Goal: Task Accomplishment & Management: Complete application form

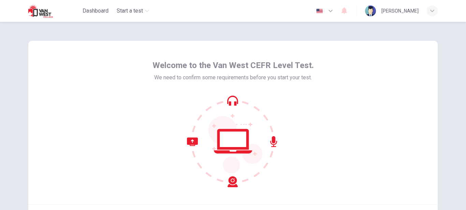
click at [326, 118] on div "Welcome to the Van West CEFR Level Test. We need to confirm some requirements b…" at bounding box center [232, 123] width 409 height 164
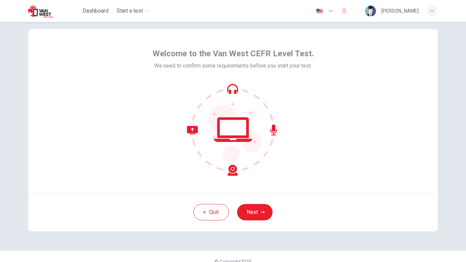
scroll to position [9, 0]
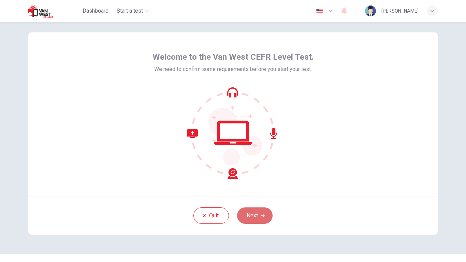
click at [255, 210] on button "Next" at bounding box center [254, 215] width 35 height 16
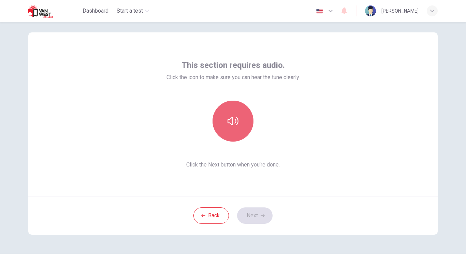
click at [239, 123] on button "button" at bounding box center [232, 121] width 41 height 41
click at [237, 123] on button "button" at bounding box center [232, 121] width 41 height 41
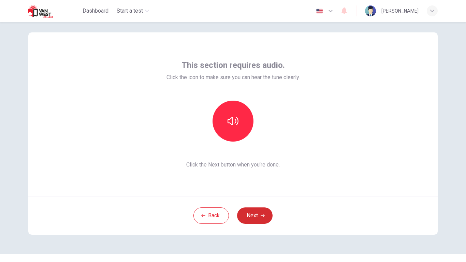
click at [257, 210] on button "Next" at bounding box center [254, 215] width 35 height 16
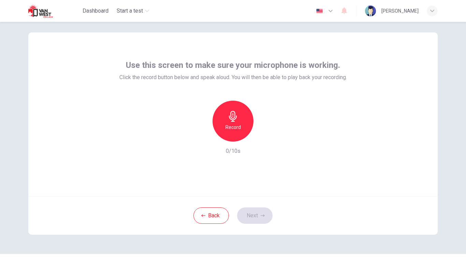
click at [228, 118] on icon "button" at bounding box center [232, 116] width 11 height 11
click at [234, 123] on h6 "Record" at bounding box center [232, 127] width 15 height 8
click at [264, 135] on icon "button" at bounding box center [264, 136] width 7 height 7
click at [252, 210] on button "Next" at bounding box center [254, 215] width 35 height 16
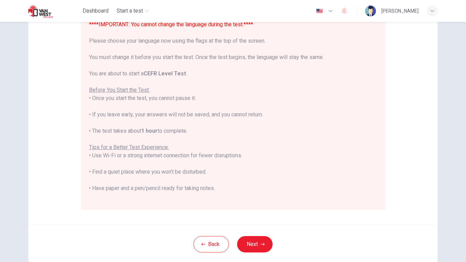
scroll to position [76, 0]
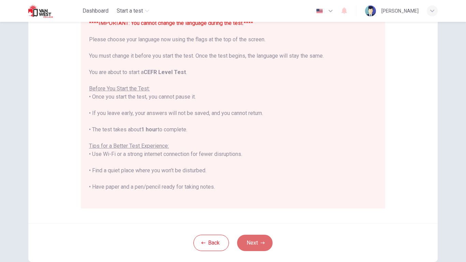
click at [260, 210] on icon "button" at bounding box center [262, 243] width 4 height 4
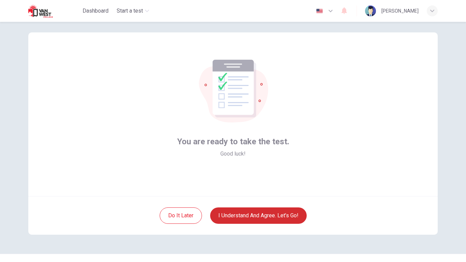
scroll to position [0, 0]
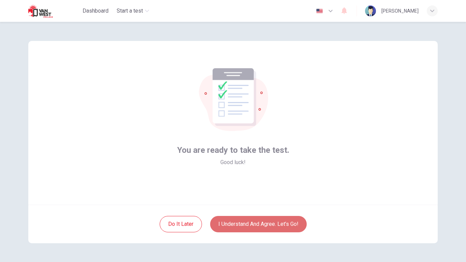
click at [282, 210] on button "I understand and agree. Let’s go!" at bounding box center [258, 224] width 96 height 16
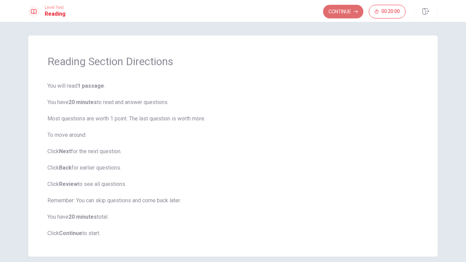
click at [334, 12] on button "Continue" at bounding box center [343, 12] width 40 height 14
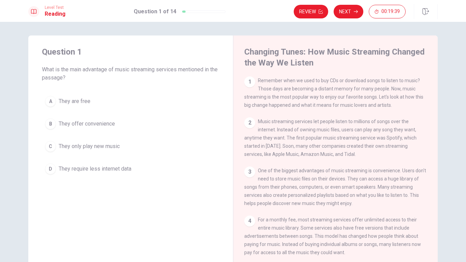
click at [321, 198] on span "One of the biggest advantages of music streaming is convenience. Users don't ne…" at bounding box center [335, 187] width 182 height 38
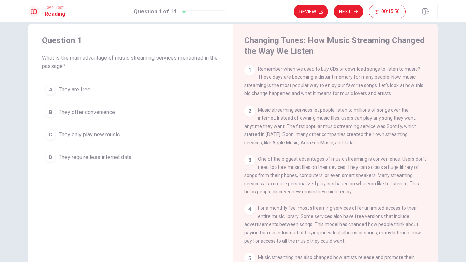
scroll to position [2, 0]
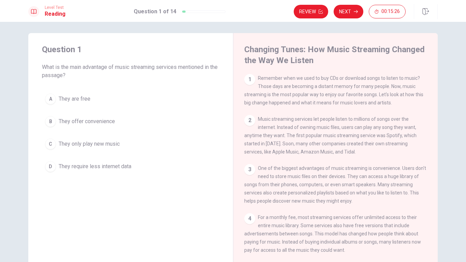
click at [50, 121] on div "B" at bounding box center [50, 121] width 11 height 11
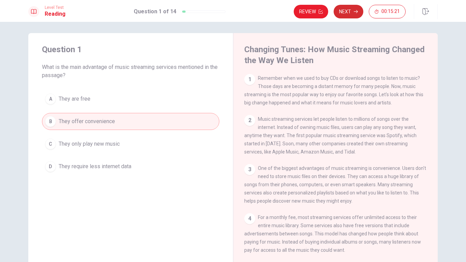
click at [352, 13] on button "Next" at bounding box center [348, 12] width 30 height 14
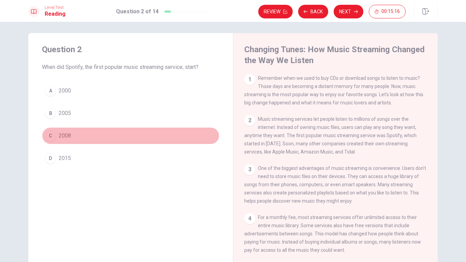
click at [68, 138] on span "2008" at bounding box center [65, 136] width 12 height 8
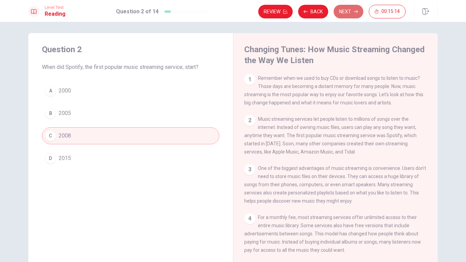
click at [348, 12] on button "Next" at bounding box center [348, 12] width 30 height 14
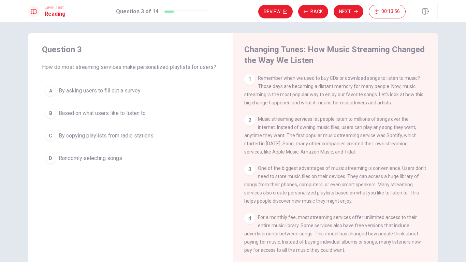
click at [334, 205] on div "3 One of the biggest advantages of music streaming is convenience. Users don't …" at bounding box center [335, 184] width 183 height 41
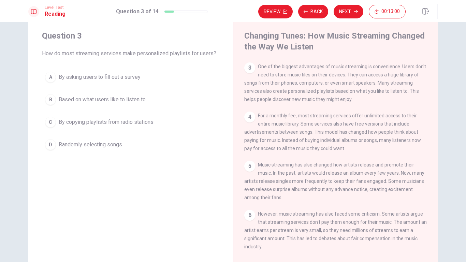
scroll to position [47, 0]
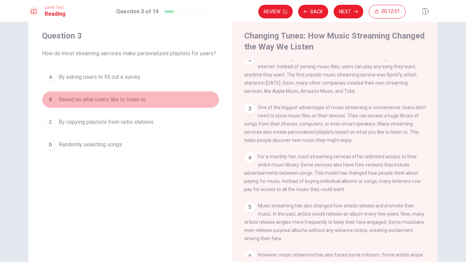
click at [115, 101] on span "Based on what users like to listen to" at bounding box center [102, 99] width 87 height 8
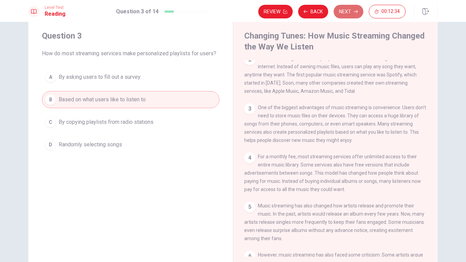
click at [340, 14] on button "Next" at bounding box center [348, 12] width 30 height 14
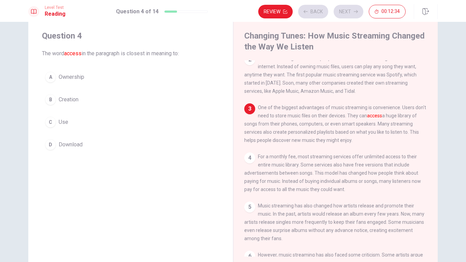
scroll to position [93, 0]
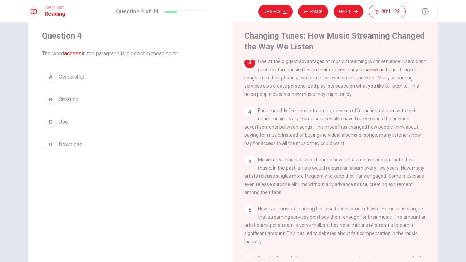
click at [78, 80] on span "Ownership" at bounding box center [72, 77] width 26 height 8
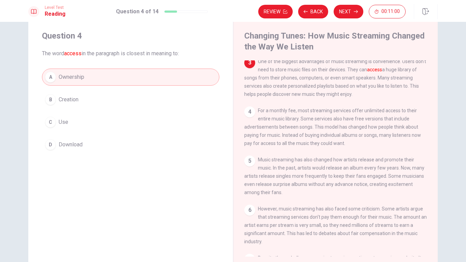
click at [361, 110] on div "1 Remember when we used to buy CDs or download songs to listen to music? Those …" at bounding box center [340, 158] width 192 height 196
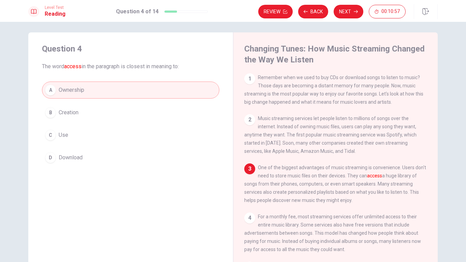
scroll to position [2, 0]
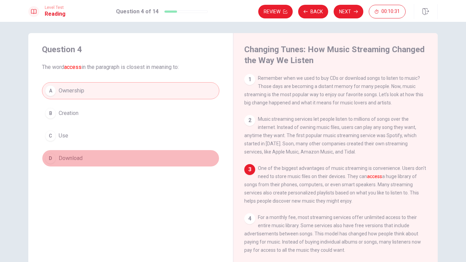
click at [81, 160] on span "Download" at bounding box center [71, 158] width 24 height 8
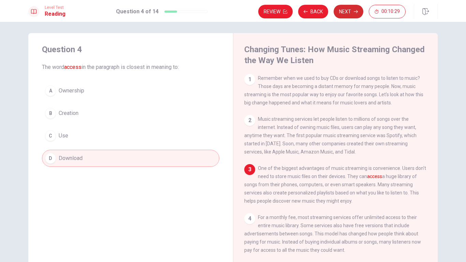
click at [347, 15] on button "Next" at bounding box center [348, 12] width 30 height 14
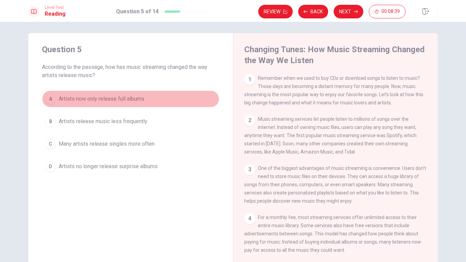
click at [120, 96] on span "Artists now only release full albums" at bounding box center [102, 99] width 86 height 8
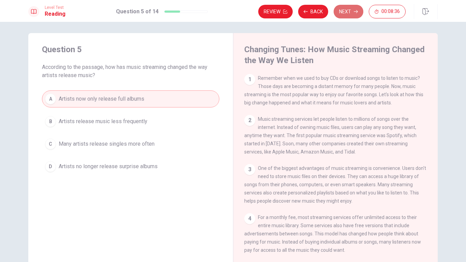
click at [349, 12] on button "Next" at bounding box center [348, 12] width 30 height 14
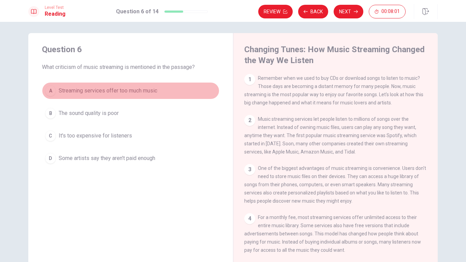
click at [123, 94] on span "Streaming services offer too much music" at bounding box center [108, 91] width 98 height 8
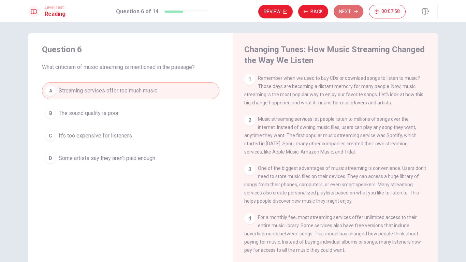
click at [345, 12] on button "Next" at bounding box center [348, 12] width 30 height 14
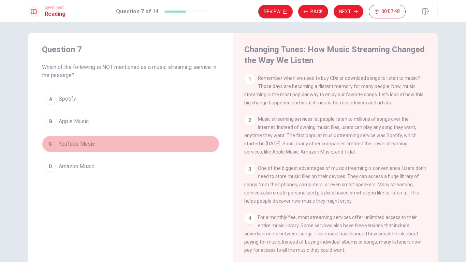
click at [81, 144] on span "YouTube Music" at bounding box center [77, 144] width 36 height 8
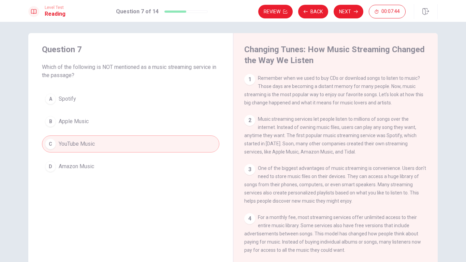
click at [381, 199] on span "One of the biggest advantages of music streaming is convenience. Users don't ne…" at bounding box center [335, 184] width 182 height 38
click at [350, 6] on button "Next" at bounding box center [348, 12] width 30 height 14
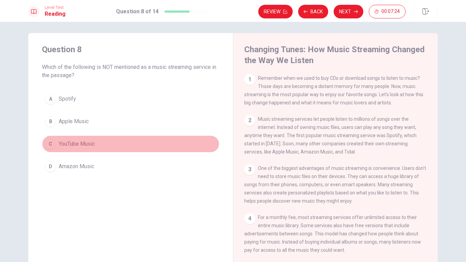
click at [91, 145] on span "YouTube Music" at bounding box center [77, 144] width 36 height 8
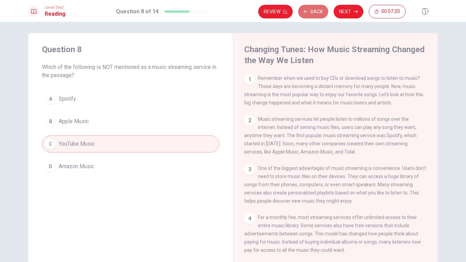
click at [313, 7] on button "Back" at bounding box center [313, 12] width 30 height 14
click at [343, 10] on button "Next" at bounding box center [348, 12] width 30 height 14
click at [348, 15] on button "Next" at bounding box center [348, 12] width 30 height 14
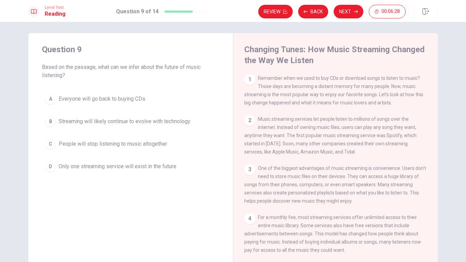
click at [145, 118] on span "Streaming will likely continue to evolve with technology" at bounding box center [125, 121] width 132 height 8
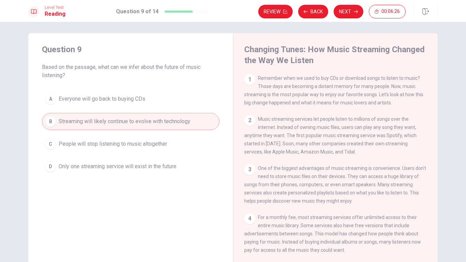
click at [339, 16] on button "Next" at bounding box center [348, 12] width 30 height 14
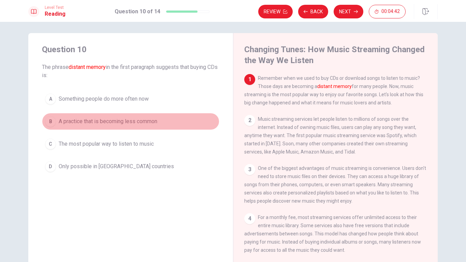
click at [141, 122] on span "A practice that is becoming less common" at bounding box center [108, 121] width 98 height 8
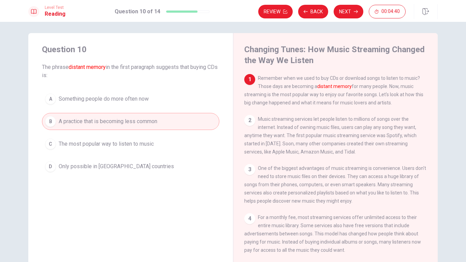
click at [350, 4] on div "Review Back Next 00:04:40" at bounding box center [347, 11] width 179 height 15
click at [351, 13] on button "Next" at bounding box center [348, 12] width 30 height 14
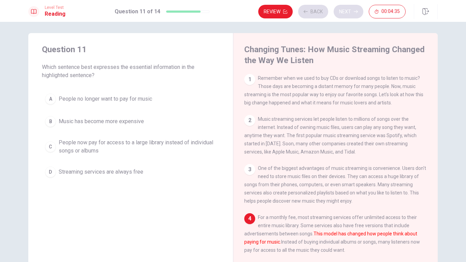
scroll to position [59, 0]
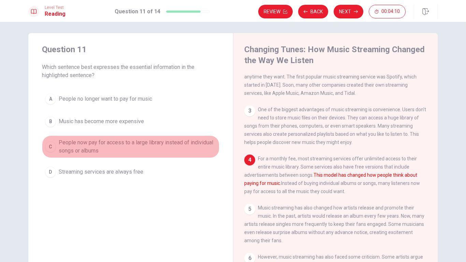
click at [127, 140] on span "People now pay for access to a large library instead of individual songs or alb…" at bounding box center [137, 146] width 157 height 16
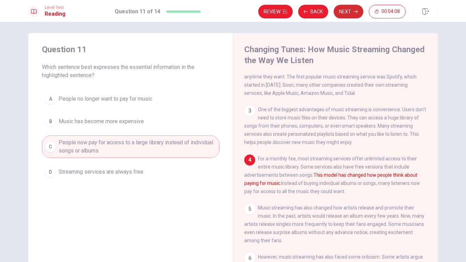
click at [345, 11] on button "Next" at bounding box center [348, 12] width 30 height 14
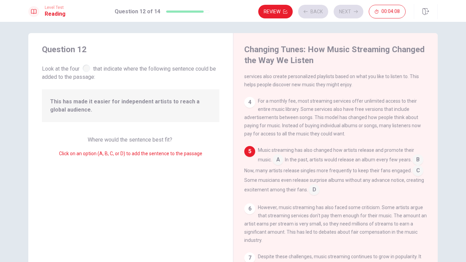
scroll to position [124, 0]
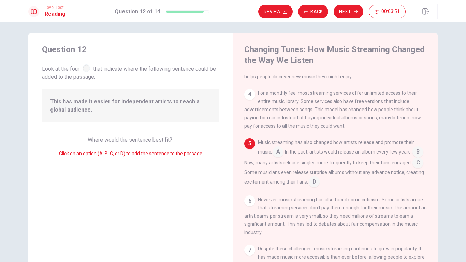
click at [192, 101] on span "This has made it easier for independent artists to reach a global audience." at bounding box center [130, 105] width 161 height 16
click at [250, 149] on div "5" at bounding box center [249, 143] width 11 height 11
click at [166, 141] on span "Where would the sentence best fit?" at bounding box center [131, 139] width 86 height 6
click at [172, 141] on div "Where would the sentence best fit? Click on an option (A, B, C, or D) to add th…" at bounding box center [130, 147] width 177 height 22
click at [113, 112] on span "This has made it easier for independent artists to reach a global audience." at bounding box center [130, 105] width 161 height 16
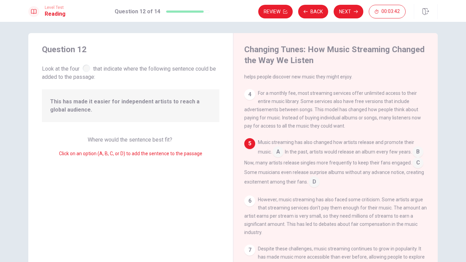
click at [87, 72] on span "Look at the four that indicate where the following sentence could be added to t…" at bounding box center [130, 72] width 177 height 18
click at [86, 71] on div at bounding box center [85, 67] width 7 height 7
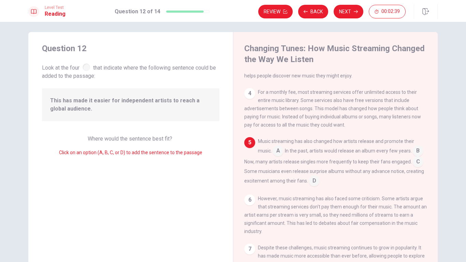
click at [277, 157] on input at bounding box center [277, 151] width 11 height 11
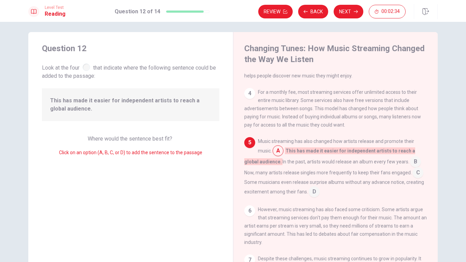
click at [315, 198] on input at bounding box center [313, 192] width 11 height 11
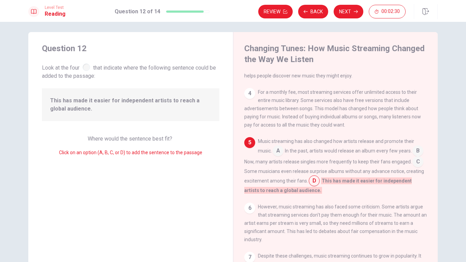
click at [278, 157] on input at bounding box center [277, 151] width 11 height 11
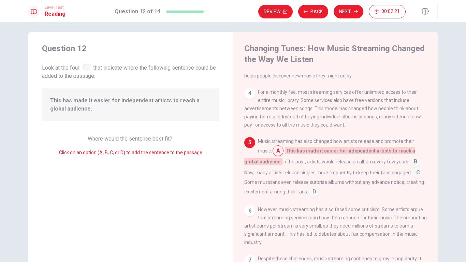
click at [411, 168] on input at bounding box center [415, 162] width 11 height 11
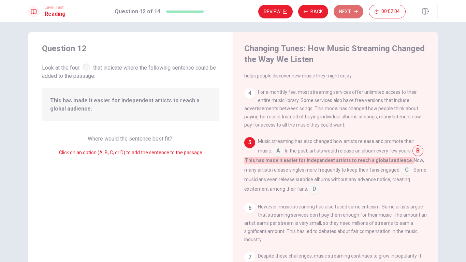
click at [340, 9] on button "Next" at bounding box center [348, 12] width 30 height 14
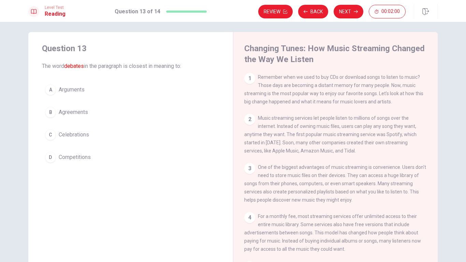
click at [382, 167] on div "3 One of the biggest advantages of music streaming is convenience. Users don't …" at bounding box center [335, 183] width 183 height 41
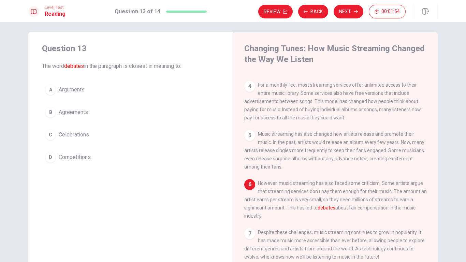
scroll to position [17, 0]
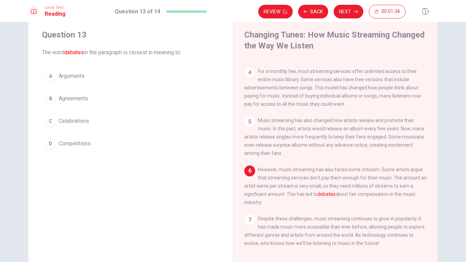
click at [80, 142] on span "Competitions" at bounding box center [75, 143] width 32 height 8
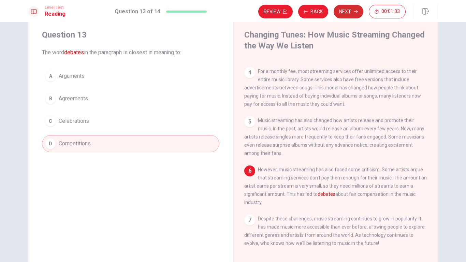
click at [342, 10] on button "Next" at bounding box center [348, 12] width 30 height 14
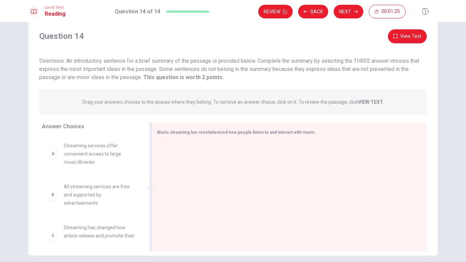
click at [176, 145] on div "Music streaming has revolutionized how people listen to and interact with music." at bounding box center [288, 186] width 275 height 129
click at [363, 106] on span "Drag your answers choices to the spaces where they belong. To remove an answer …" at bounding box center [232, 102] width 301 height 8
click at [210, 79] on strong "This question is worth 2 points." at bounding box center [183, 77] width 82 height 6
click at [107, 158] on span "Streaming services offer convenient access to large music libraries" at bounding box center [99, 153] width 71 height 25
click at [62, 162] on div "A Streaming services offer convenient access to large music libraries" at bounding box center [90, 153] width 87 height 25
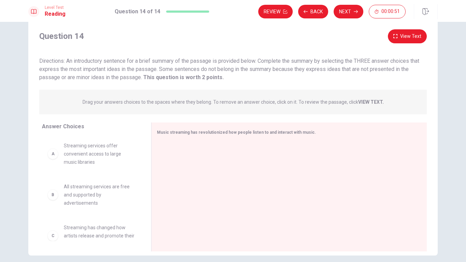
click at [52, 159] on div "A" at bounding box center [52, 153] width 11 height 11
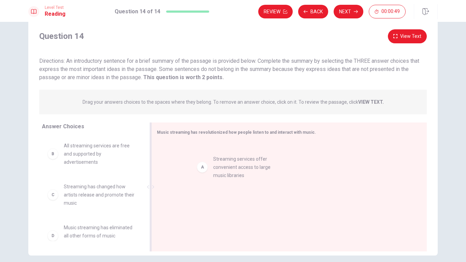
drag, startPoint x: 52, startPoint y: 161, endPoint x: 208, endPoint y: 170, distance: 156.0
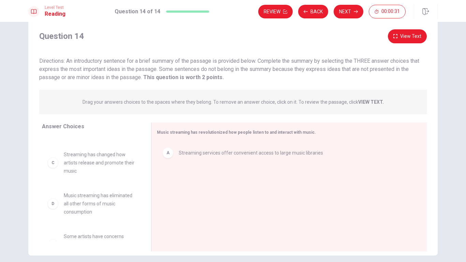
scroll to position [0, 0]
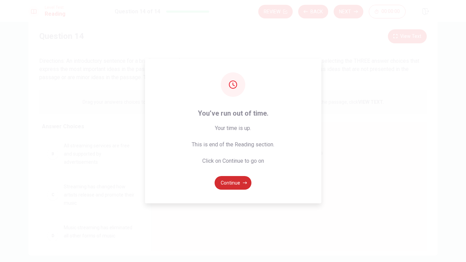
click at [233, 183] on button "Continue" at bounding box center [232, 183] width 37 height 14
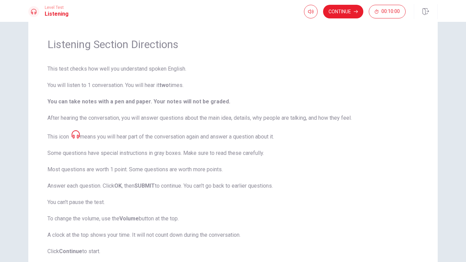
click at [268, 198] on span "This test checks how well you understand spoken English. You will listen to 1 c…" at bounding box center [232, 160] width 371 height 191
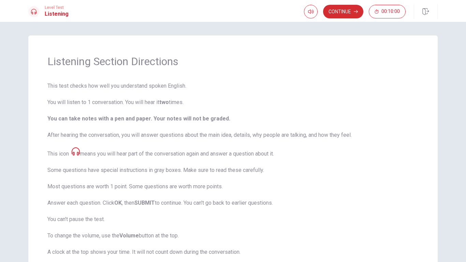
click at [348, 9] on button "Continue" at bounding box center [343, 12] width 40 height 14
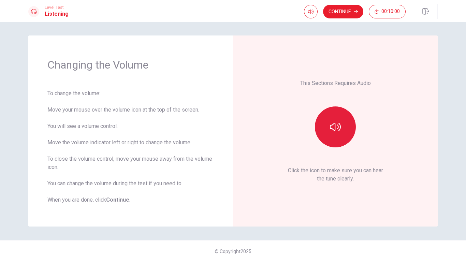
click at [328, 125] on button "button" at bounding box center [335, 126] width 41 height 41
click at [333, 129] on icon "button" at bounding box center [335, 127] width 11 height 8
click at [349, 10] on button "Continue" at bounding box center [343, 12] width 40 height 14
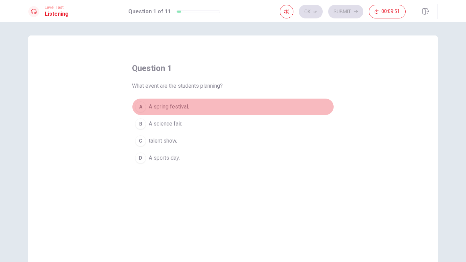
click at [138, 107] on div "A" at bounding box center [140, 106] width 11 height 11
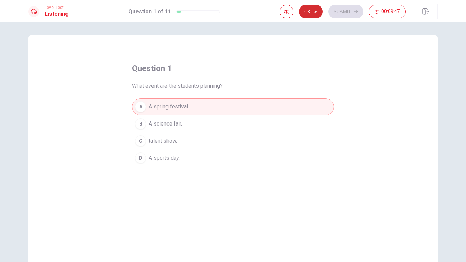
click at [313, 10] on icon "button" at bounding box center [315, 12] width 4 height 4
click at [347, 11] on button "Submit" at bounding box center [345, 12] width 35 height 14
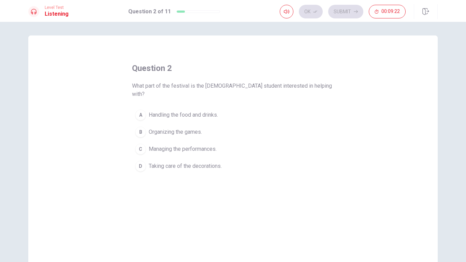
click at [178, 140] on button "C Managing the performances." at bounding box center [233, 148] width 202 height 17
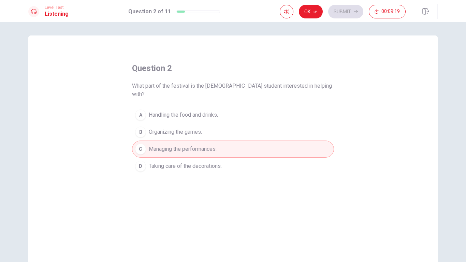
click at [350, 6] on div "Ok Submit 00:09:19" at bounding box center [342, 12] width 126 height 14
click at [312, 16] on button "Ok" at bounding box center [311, 12] width 24 height 14
click at [347, 15] on button "Submit" at bounding box center [345, 12] width 35 height 14
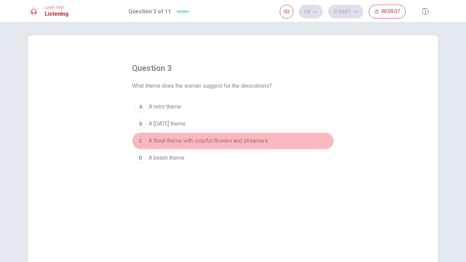
click at [211, 145] on button "C A floral theme with colorful flowers and streamers." at bounding box center [233, 140] width 202 height 17
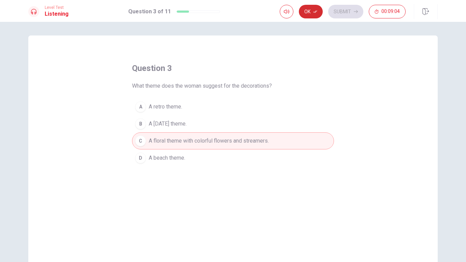
click at [317, 16] on button "Ok" at bounding box center [311, 12] width 24 height 14
click at [340, 10] on button "Submit" at bounding box center [345, 12] width 35 height 14
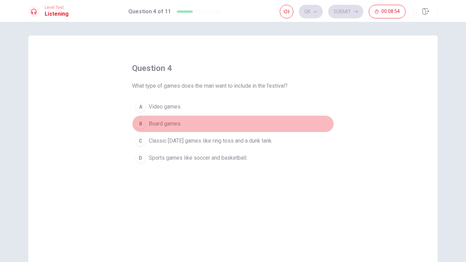
click at [222, 118] on button "B Board games." at bounding box center [233, 123] width 202 height 17
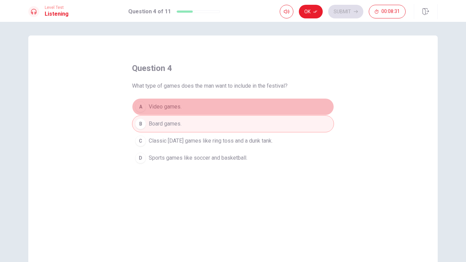
click at [210, 108] on button "A Video games." at bounding box center [233, 106] width 202 height 17
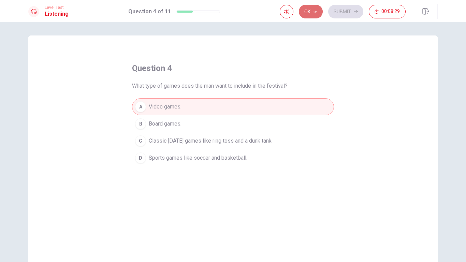
click at [308, 12] on button "Ok" at bounding box center [311, 12] width 24 height 14
click at [343, 9] on button "Submit" at bounding box center [345, 12] width 35 height 14
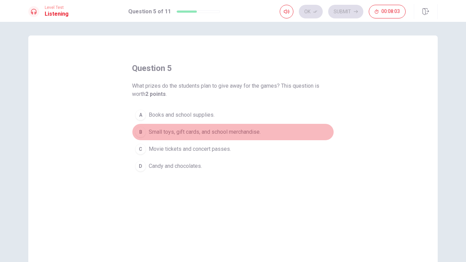
click at [233, 132] on span "Small toys, gift cards, and school merchandise." at bounding box center [205, 132] width 112 height 8
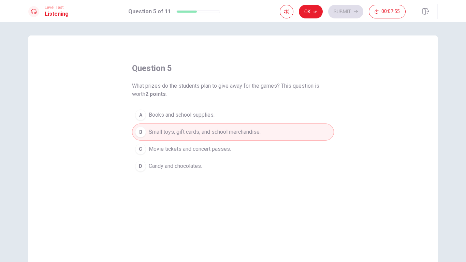
click at [221, 145] on span "Movie tickets and concert passes." at bounding box center [190, 149] width 82 height 8
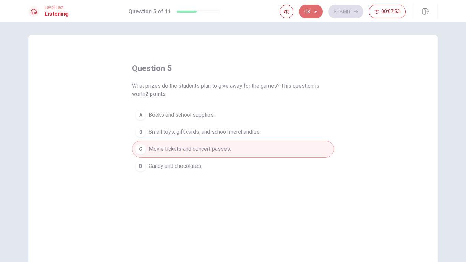
click at [311, 14] on button "Ok" at bounding box center [311, 12] width 24 height 14
click at [340, 13] on button "Submit" at bounding box center [345, 12] width 35 height 14
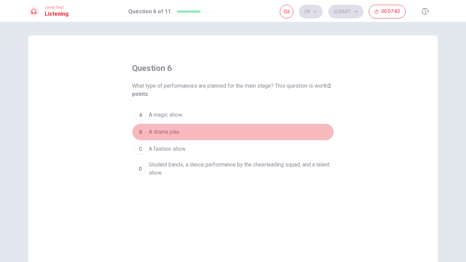
click at [159, 135] on span "A drama play." at bounding box center [164, 132] width 31 height 8
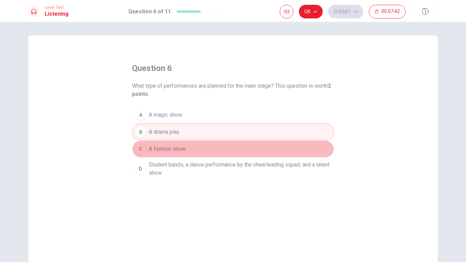
click at [165, 149] on span "A fashion show." at bounding box center [167, 149] width 37 height 8
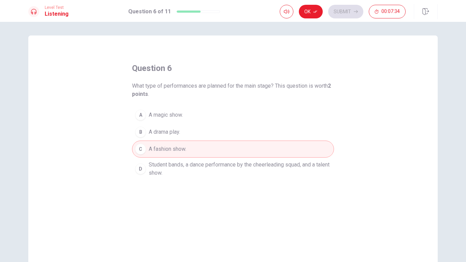
click at [180, 116] on span "A magic show." at bounding box center [166, 115] width 34 height 8
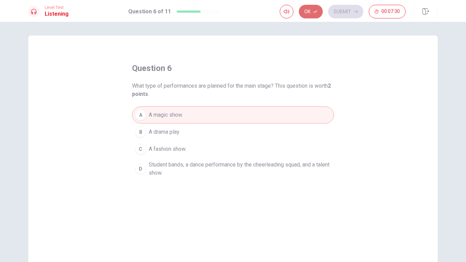
click at [314, 5] on button "Ok" at bounding box center [311, 12] width 24 height 14
click at [340, 13] on button "Submit" at bounding box center [345, 12] width 35 height 14
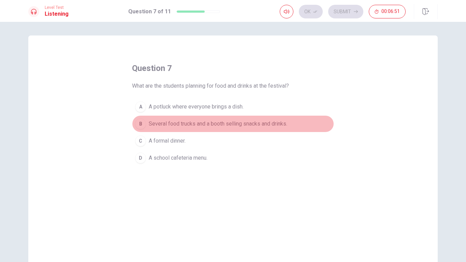
click at [256, 123] on span "Several food trucks and a booth selling snacks and drinks." at bounding box center [218, 124] width 138 height 8
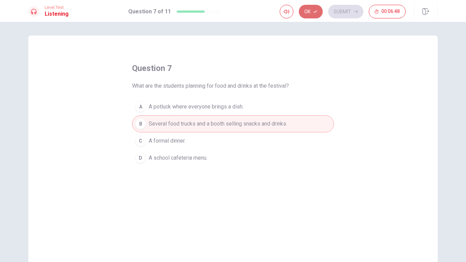
click at [313, 8] on button "Ok" at bounding box center [311, 12] width 24 height 14
click at [336, 7] on button "Submit" at bounding box center [345, 12] width 35 height 14
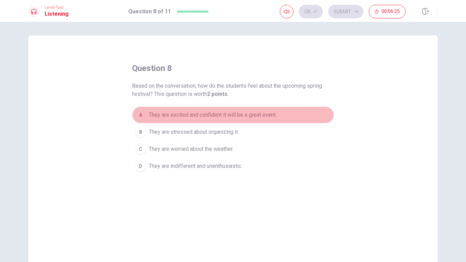
click at [234, 112] on span "They are excited and confident it will be a great event." at bounding box center [213, 115] width 128 height 8
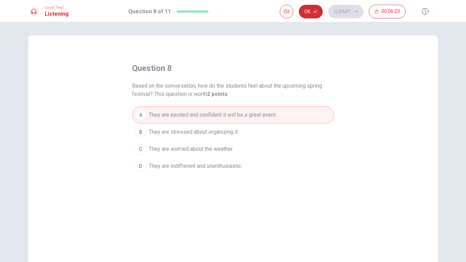
click at [310, 8] on button "Ok" at bounding box center [311, 12] width 24 height 14
click at [349, 8] on button "Submit" at bounding box center [345, 12] width 35 height 14
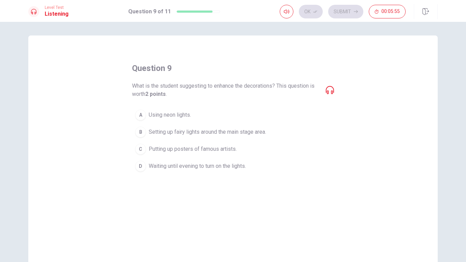
click at [325, 89] on icon at bounding box center [329, 90] width 8 height 8
click at [253, 132] on span "Setting up fairy lights around the main stage area." at bounding box center [207, 132] width 117 height 8
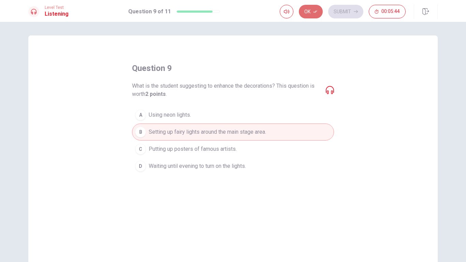
click at [310, 10] on button "Ok" at bounding box center [311, 12] width 24 height 14
click at [350, 19] on div "Level Test Listening Question 9 of 11 Ok Submit 00:05:42" at bounding box center [233, 11] width 466 height 22
click at [342, 16] on button "Submit" at bounding box center [345, 12] width 35 height 14
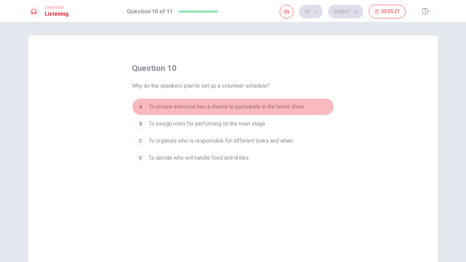
click at [263, 106] on span "To ensure everyone has a chance to participate in the talent show." at bounding box center [227, 107] width 156 height 8
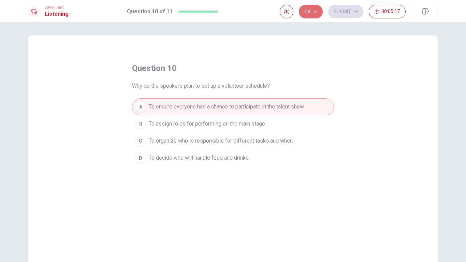
click at [307, 8] on button "Ok" at bounding box center [311, 12] width 24 height 14
click at [337, 10] on button "Submit" at bounding box center [345, 12] width 35 height 14
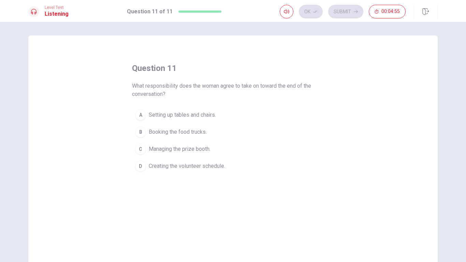
click at [195, 149] on span "Managing the prize booth." at bounding box center [180, 149] width 62 height 8
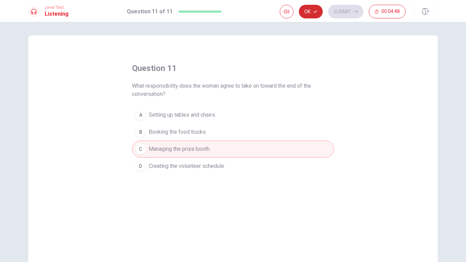
click at [305, 14] on button "Ok" at bounding box center [311, 12] width 24 height 14
click at [331, 13] on button "Submit" at bounding box center [345, 12] width 35 height 14
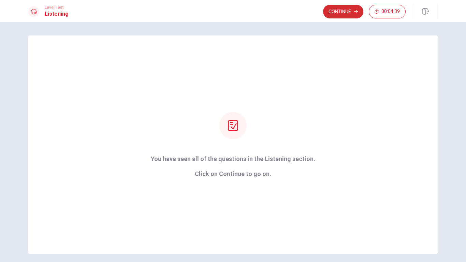
click at [333, 13] on button "Continue" at bounding box center [343, 12] width 40 height 14
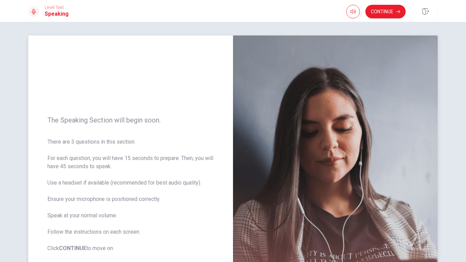
click at [188, 90] on div "The Speaking Section will begin soon. There are 3 questions in this section. Fo…" at bounding box center [130, 183] width 204 height 297
click at [198, 95] on div "The Speaking Section will begin soon. There are 3 questions in this section. Fo…" at bounding box center [130, 183] width 204 height 297
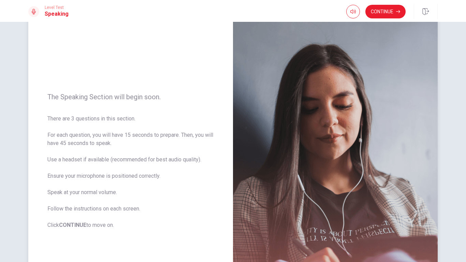
scroll to position [14, 0]
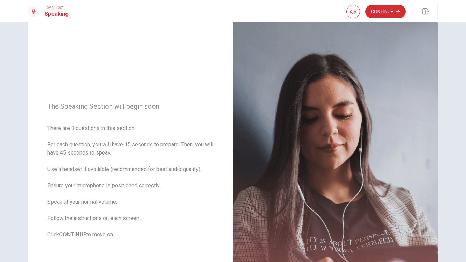
click at [378, 17] on button "Continue" at bounding box center [385, 12] width 40 height 14
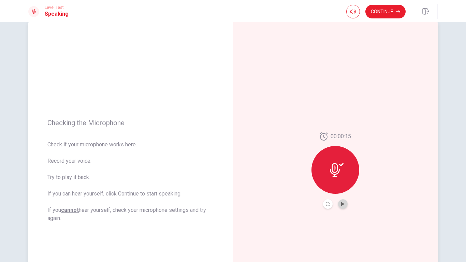
click at [341, 201] on button "Play Audio" at bounding box center [343, 204] width 10 height 10
click at [383, 205] on div "00:00:15" at bounding box center [335, 170] width 204 height 297
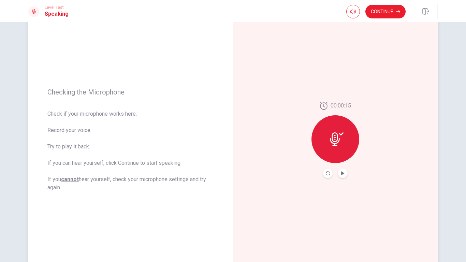
scroll to position [11, 0]
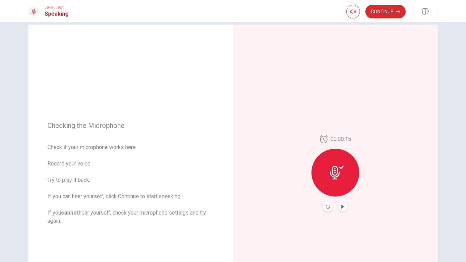
click at [383, 14] on button "Continue" at bounding box center [385, 12] width 40 height 14
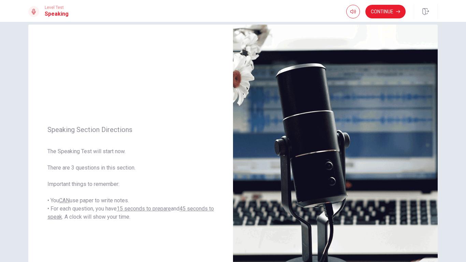
click at [446, 100] on div "Speaking Section Directions The Speaking Test will start now. There are 3 quest…" at bounding box center [233, 142] width 466 height 240
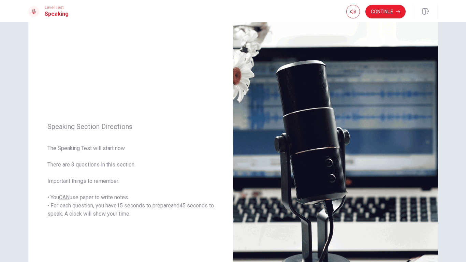
scroll to position [27, 0]
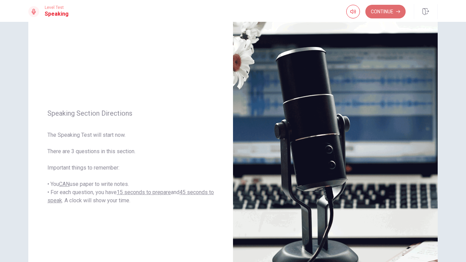
click at [383, 15] on button "Continue" at bounding box center [385, 12] width 40 height 14
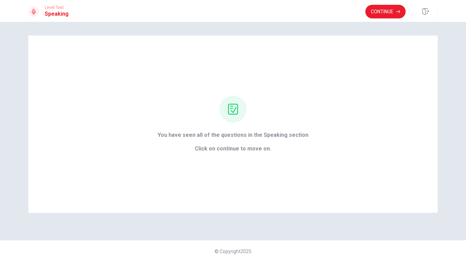
scroll to position [0, 0]
click at [383, 15] on button "Continue" at bounding box center [385, 12] width 40 height 14
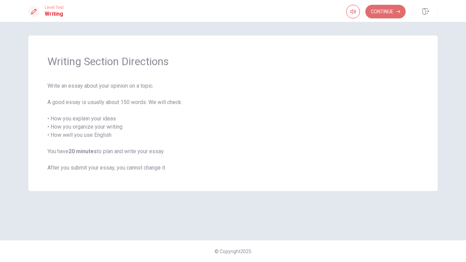
click at [386, 15] on button "Continue" at bounding box center [385, 12] width 40 height 14
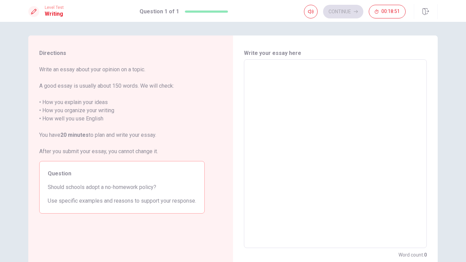
click at [314, 88] on textarea at bounding box center [334, 153] width 173 height 177
type textarea "W"
type textarea "x"
type textarea "WH"
type textarea "x"
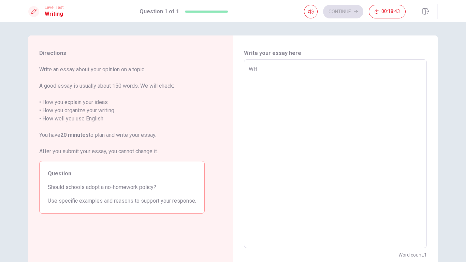
type textarea "W"
type textarea "x"
type textarea "Wh"
type textarea "x"
type textarea "Whe"
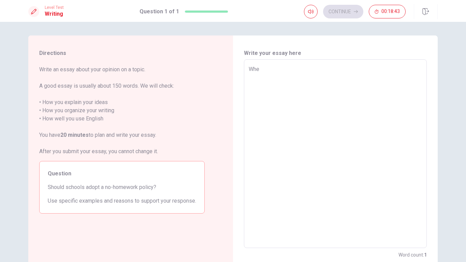
type textarea "x"
type textarea "When"
type textarea "x"
type textarea "When"
type textarea "x"
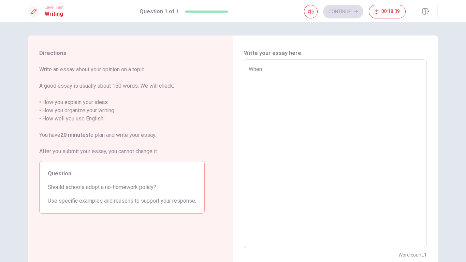
type textarea "When i"
type textarea "x"
type textarea "When"
type textarea "x"
type textarea "When I"
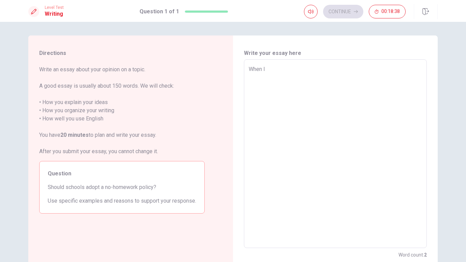
type textarea "x"
type textarea "When I"
type textarea "x"
type textarea "When I w"
type textarea "x"
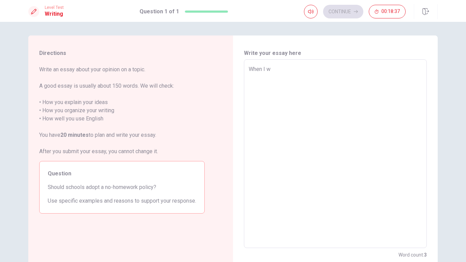
type textarea "When I wa"
type textarea "x"
type textarea "When I was"
type textarea "x"
type textarea "When I was"
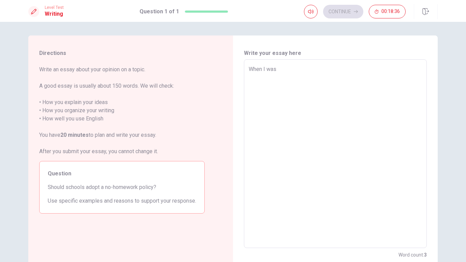
type textarea "x"
type textarea "When I was a"
type textarea "x"
type textarea "When I was a"
type textarea "x"
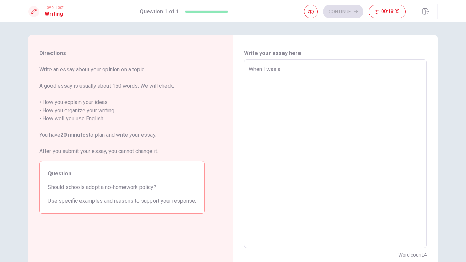
type textarea "When I was a s"
type textarea "x"
type textarea "When I was a st"
type textarea "x"
type textarea "When I was a stu"
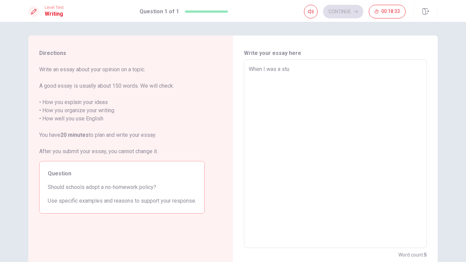
type textarea "x"
type textarea "When I was a stud"
type textarea "x"
type textarea "When I was a stude"
type textarea "x"
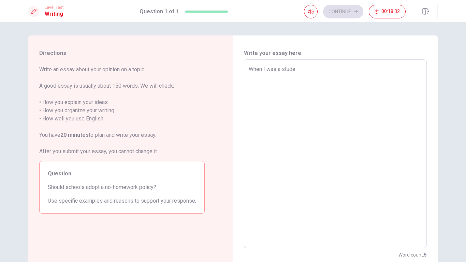
type textarea "When I was a studen"
type textarea "x"
type textarea "When I was a student"
type textarea "x"
type textarea "When I was a student."
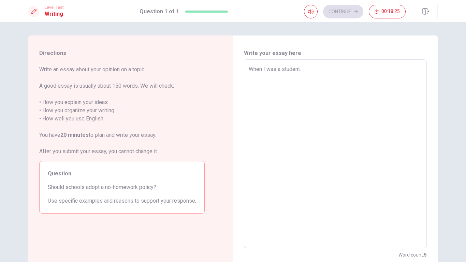
type textarea "x"
type textarea "When I was a student."
type textarea "x"
type textarea "When I was a student. i"
type textarea "x"
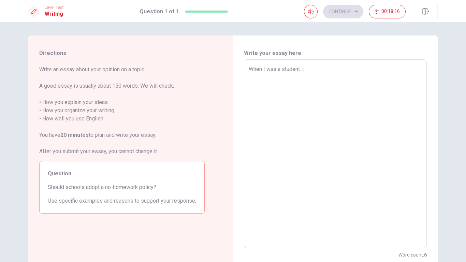
type textarea "When I was a student."
type textarea "x"
type textarea "When I was a student. I"
type textarea "x"
type textarea "When I was a student. Ih"
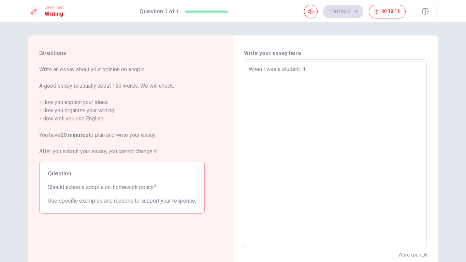
type textarea "x"
type textarea "When I was a student. I"
type textarea "x"
type textarea "When I was a student. I"
type textarea "x"
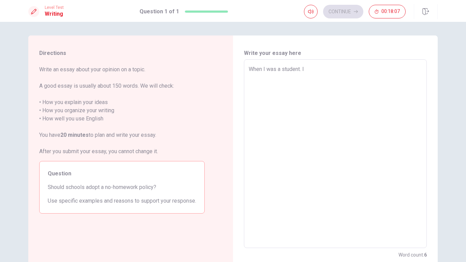
type textarea "When I was a student. I h"
type textarea "x"
type textarea "When I was a student. I ha"
type textarea "x"
type textarea "When I was a student. I had"
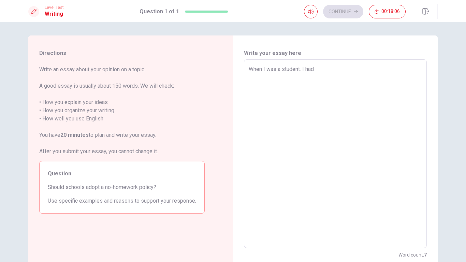
type textarea "x"
type textarea "When I was a student. I had"
type textarea "x"
type textarea "When I was a student. I had d"
type textarea "x"
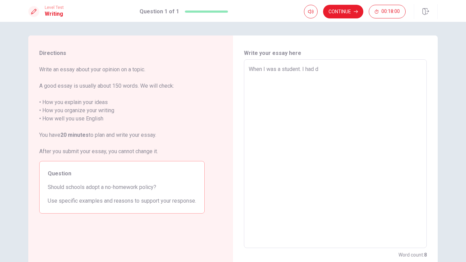
type textarea "When I was a student. I had do"
type textarea "x"
type textarea "When I was a student. I had do"
type textarea "x"
type textarea "When I was a student. I had do s"
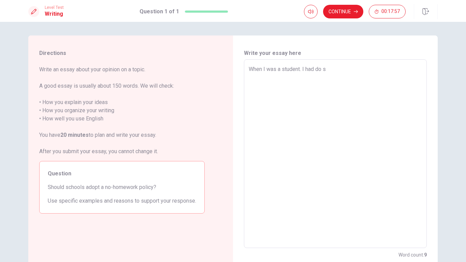
type textarea "x"
type textarea "When I was a student. I had do so"
type textarea "x"
type textarea "When I was a student. I had do som"
type textarea "x"
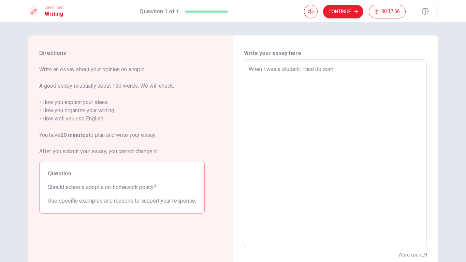
type textarea "When I was a student. I had do some"
type textarea "x"
type textarea "When I was a student. I had do some"
type textarea "x"
type textarea "When I was a student. I had do some h"
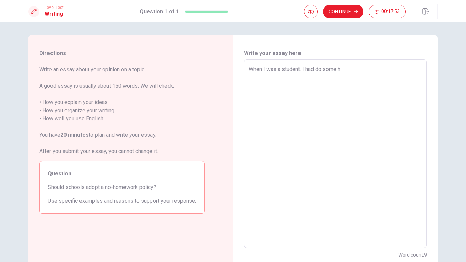
type textarea "x"
type textarea "When I was a student. I had do some ho"
type textarea "x"
type textarea "When I was a student. I had do some hom"
type textarea "x"
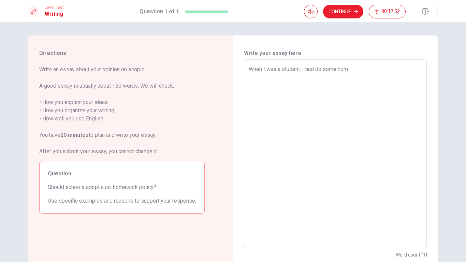
type textarea "When I was a student. I had do some home"
type textarea "x"
type textarea "When I was a student. I had do some homew"
type textarea "x"
type textarea "When I was a student. I had do some homewo"
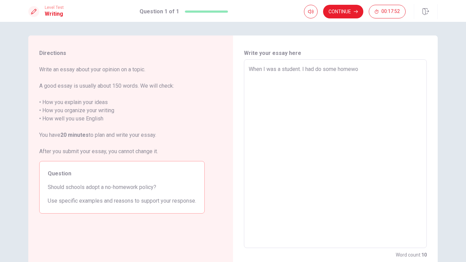
type textarea "x"
type textarea "When I was a student. I had do some homewor"
type textarea "x"
type textarea "When I was a student. I had do some homework"
type textarea "x"
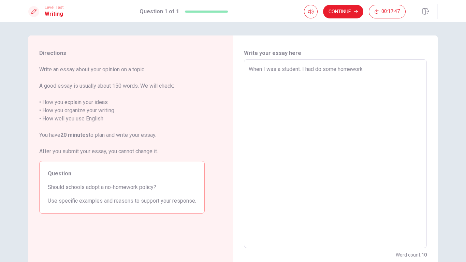
type textarea "When I was a student. I had do some homework"
type textarea "x"
type textarea "When I was a student. I had do some homework e"
type textarea "x"
type textarea "When I was a student. I had do some homework ev"
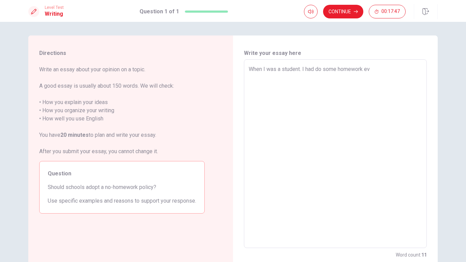
type textarea "x"
type textarea "When I was a student. I had do some homework eve"
type textarea "x"
type textarea "When I was a student. I had do some homework ever"
type textarea "x"
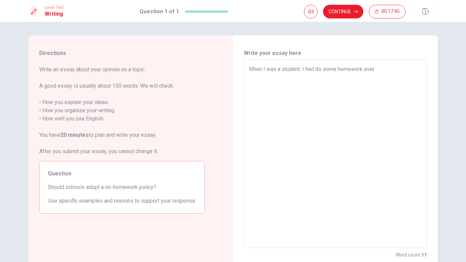
type textarea "When I was a student. I had do some homework every"
type textarea "x"
type textarea "When I was a student. I had do some homework everyd"
type textarea "x"
type textarea "When I was a student. I had do some homework every"
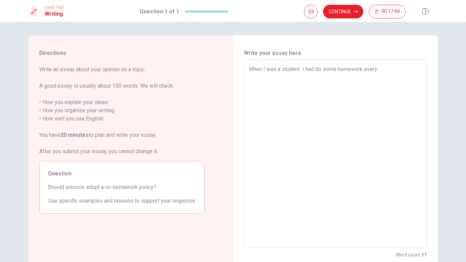
type textarea "x"
type textarea "When I was a student. I had do some homework every"
type textarea "x"
type textarea "When I was a student. I had do some homework every d"
type textarea "x"
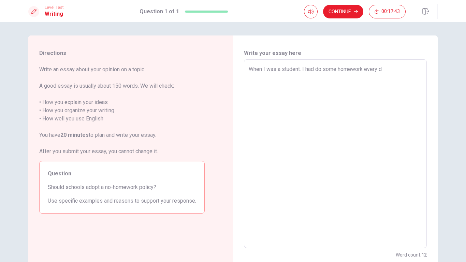
type textarea "When I was a student. I had do some homework every da"
type textarea "x"
type textarea "When I was a student. I had do some homework every day"
type textarea "x"
type textarea "When I was a student. I had do some homework every day."
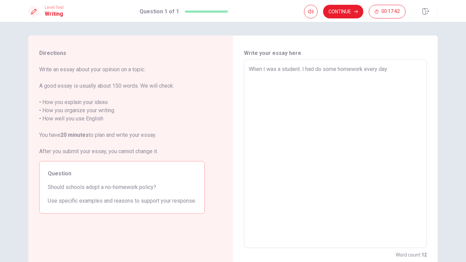
type textarea "x"
type textarea "When I was a student. I had do some homework every day."
type textarea "x"
type textarea "When I was a student. I had do some homework every day. i"
type textarea "x"
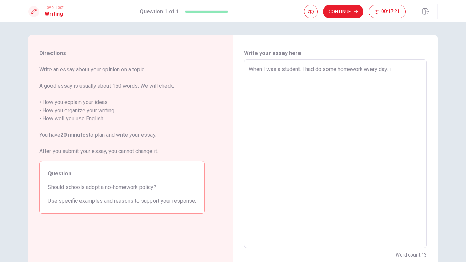
type textarea "When I was a student. I had do some homework every day."
type textarea "x"
type textarea "When I was a student. I had do some homework every day. N"
type textarea "x"
type textarea "When I was a student. I had do some homework every day. No"
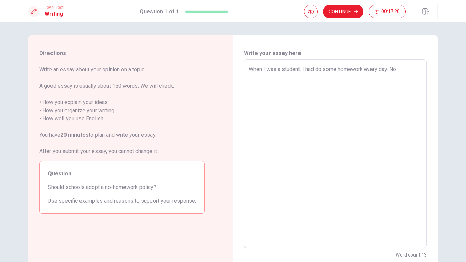
type textarea "x"
type textarea "When I was a student. I had do some homework every day. Not"
type textarea "x"
type textarea "When I was a student. I had do some homework every day. Not"
type textarea "x"
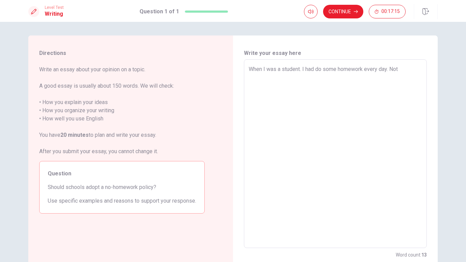
type textarea "When I was a student. I had do some homework every day. Not"
type textarea "x"
type textarea "When I was a student. I had do some homework every day. No"
type textarea "x"
type textarea "When I was a student. I had do some homework every day. N"
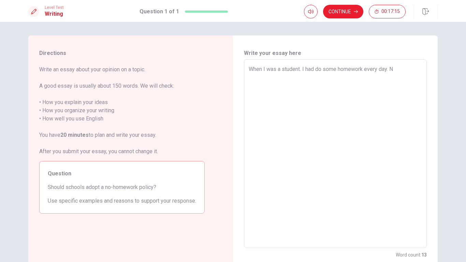
type textarea "x"
type textarea "When I was a student. I had do some homework every day."
type textarea "x"
type textarea "When I was a student. I had do some homework every day. i"
type textarea "x"
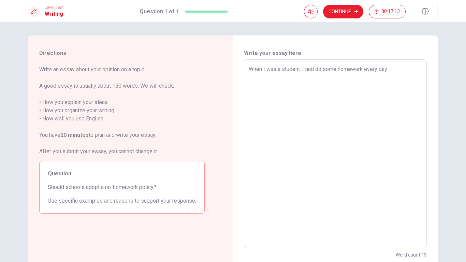
type textarea "When I was a student. I had do some homework every day."
type textarea "x"
type textarea "When I was a student. I had do some homework every day. I"
type textarea "x"
type textarea "When I was a student. I had do some homework every day. It"
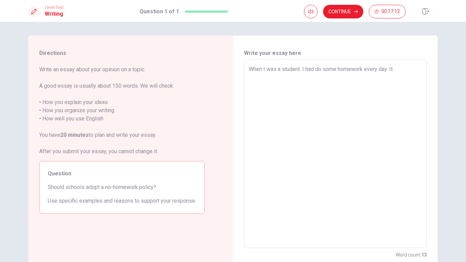
type textarea "x"
type textarea "When I was a student. I had do some homework every day. It'"
type textarea "x"
type textarea "When I was a student. I had do some homework every day. It's"
type textarea "x"
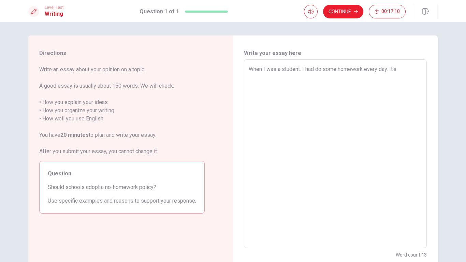
type textarea "When I was a student. I had do some homework every day. It's"
type textarea "x"
type textarea "When I was a student. I had do some homework every day. It's m"
type textarea "x"
type textarea "When I was a student. I had do some homework every day. It's my"
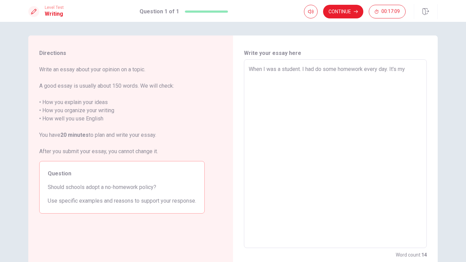
type textarea "x"
type textarea "When I was a student. I had do some homework every day. It's my"
type textarea "x"
type textarea "When I was a student. I had do some homework every day. It's my"
type textarea "x"
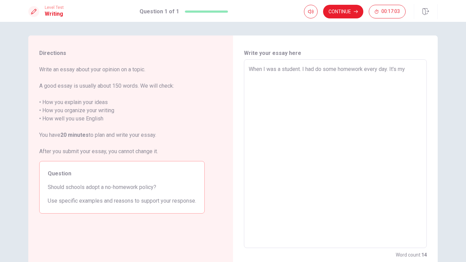
type textarea "When I was a student. I had do some homework every day. It's m"
type textarea "x"
type textarea "When I was a student. I had do some homework every day. It's"
type textarea "x"
type textarea "When I was a student. I had do some homework every day. It's"
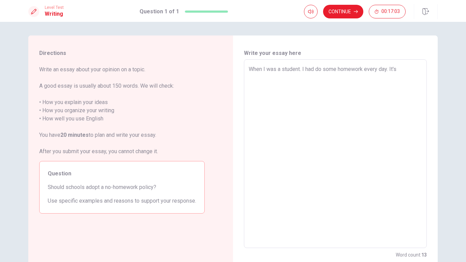
type textarea "x"
type textarea "When I was a student. I had do some homework every day. It's"
type textarea "x"
type textarea "When I was a student. I had do some homework every day. It'"
type textarea "x"
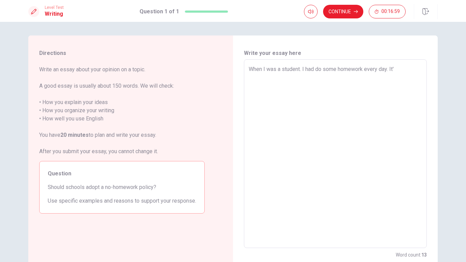
type textarea "When I was a student. I had do some homework every day. It"
type textarea "x"
type textarea "When I was a student. I had do some homework every day. I"
type textarea "x"
type textarea "When I was a student. I had do some homework every day."
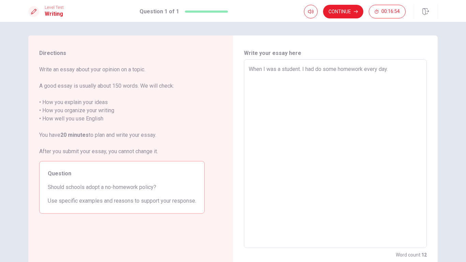
type textarea "x"
type textarea "When I was a student. I had do some homework every day. t"
type textarea "x"
type textarea "When I was a student. I had do some homework every day."
type textarea "x"
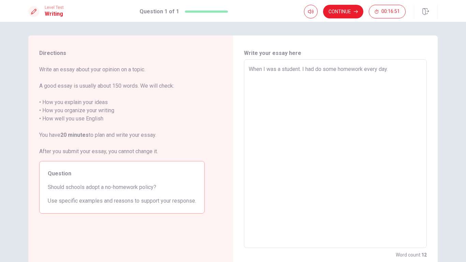
type textarea "When I was a student. I had do some homework every day. t"
type textarea "x"
type textarea "When I was a student. I had do some homework every day."
type textarea "x"
type textarea "When I was a student. I had do some homework every day."
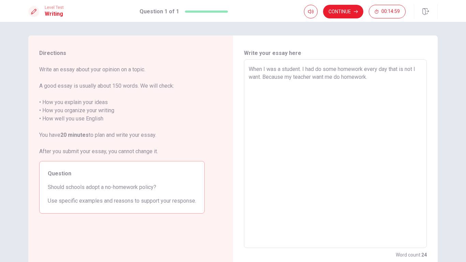
click at [288, 82] on textarea "When I was a student. I had do some homework every day that is not I want. Beca…" at bounding box center [334, 153] width 173 height 177
click at [285, 79] on textarea "When I was a student. I had do some homework every day that is not I want. Beca…" at bounding box center [334, 153] width 173 height 177
click at [399, 78] on textarea "When I was a student. I had do some homework every day that is not I want. Beca…" at bounding box center [334, 153] width 173 height 177
click at [332, 84] on textarea "When I was a student. I had do some homework every day that is not I want. Beca…" at bounding box center [334, 153] width 173 height 177
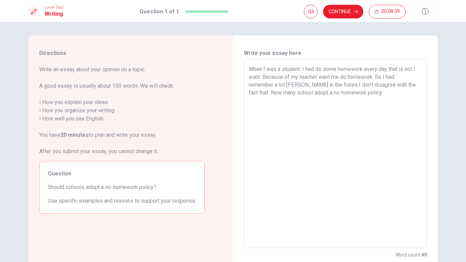
click at [261, 95] on textarea "When I was a student. I had do some homework every day that is not I want. Beca…" at bounding box center [334, 153] width 173 height 177
click at [363, 92] on textarea "When I was a student. I had do some homework every day that is not I want. Beca…" at bounding box center [334, 153] width 173 height 177
click at [289, 79] on textarea "When I was a student. I had do some homework every day that is not I want. Beca…" at bounding box center [334, 153] width 173 height 177
click at [217, 132] on div "Directions Write an essay about your opinion on a topic. A good essay is usuall…" at bounding box center [130, 153] width 204 height 237
click at [363, 92] on textarea "When I was a student. I had do some homework every day that is not I want. Beca…" at bounding box center [334, 153] width 173 height 177
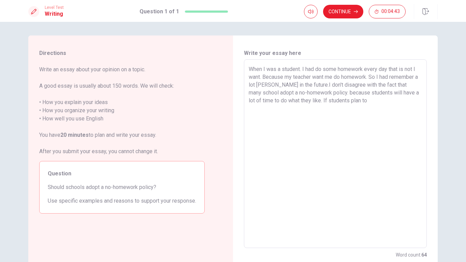
click at [301, 68] on textarea "When I was a student. I had do some homework every day that is not I want. Beca…" at bounding box center [334, 153] width 173 height 177
click at [398, 71] on textarea "When I was a student. I had do some homework every day that is not I want. Beca…" at bounding box center [334, 153] width 173 height 177
click at [301, 69] on textarea "When I was a student. I had do some homework every day.But that is not I want. …" at bounding box center [334, 153] width 173 height 177
click at [300, 68] on textarea "When I was a student. I had do some homework every day.But that is not I want. …" at bounding box center [334, 153] width 173 height 177
click at [381, 99] on textarea "When I was a student, I had do some homework every day.But that is not I want. …" at bounding box center [334, 153] width 173 height 177
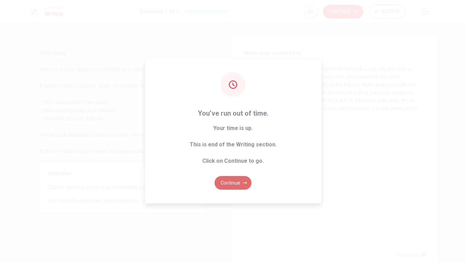
click at [231, 187] on button "Continue" at bounding box center [232, 183] width 37 height 14
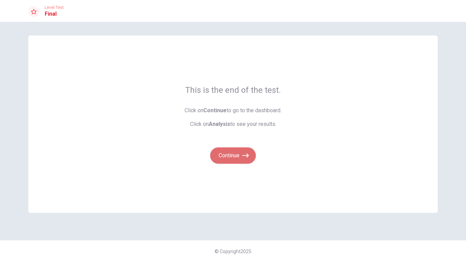
click at [240, 160] on button "Continue" at bounding box center [233, 155] width 46 height 16
